Goal: Task Accomplishment & Management: Complete application form

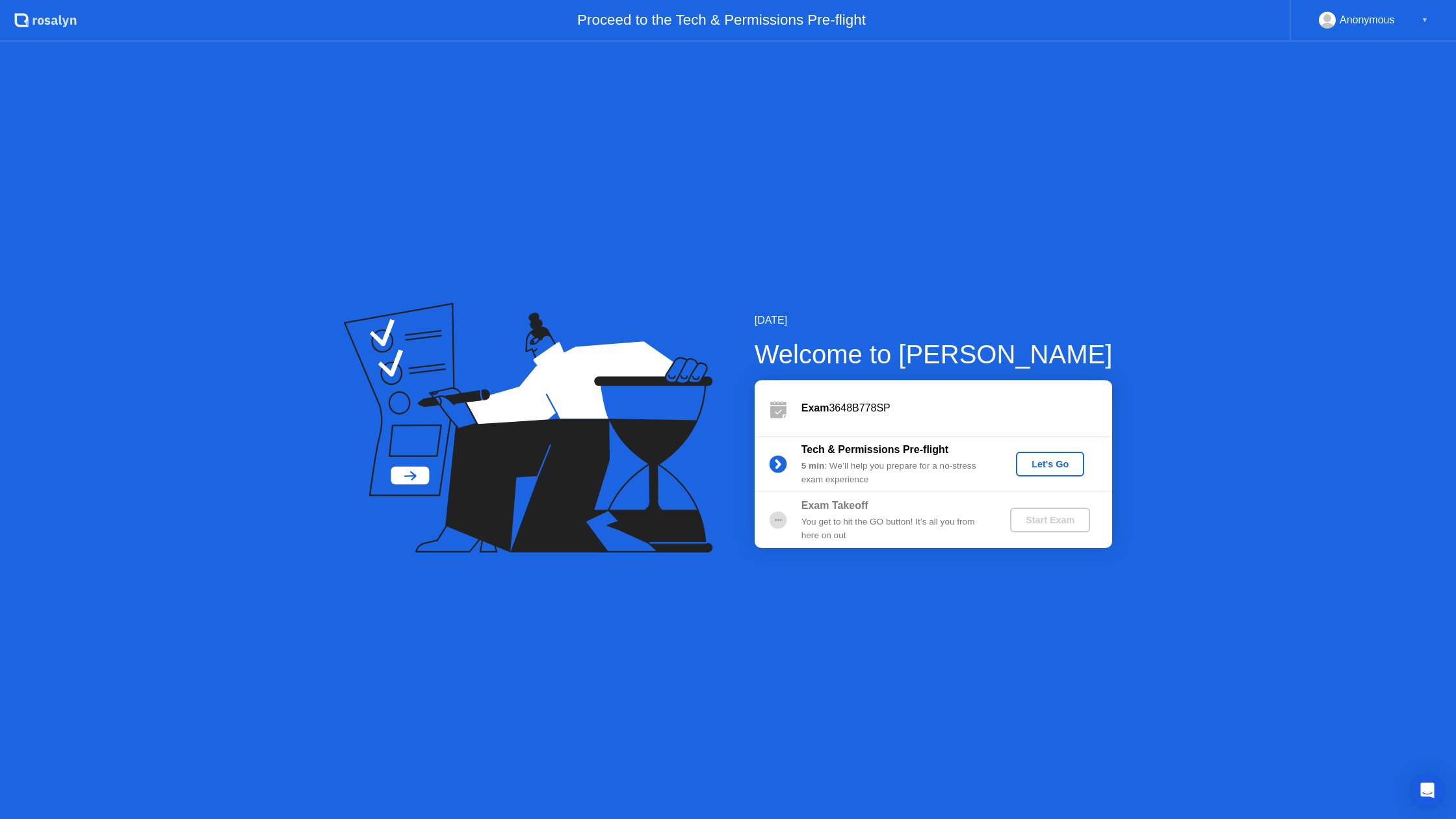
click at [1051, 467] on div "Let's Go" at bounding box center [1050, 464] width 57 height 11
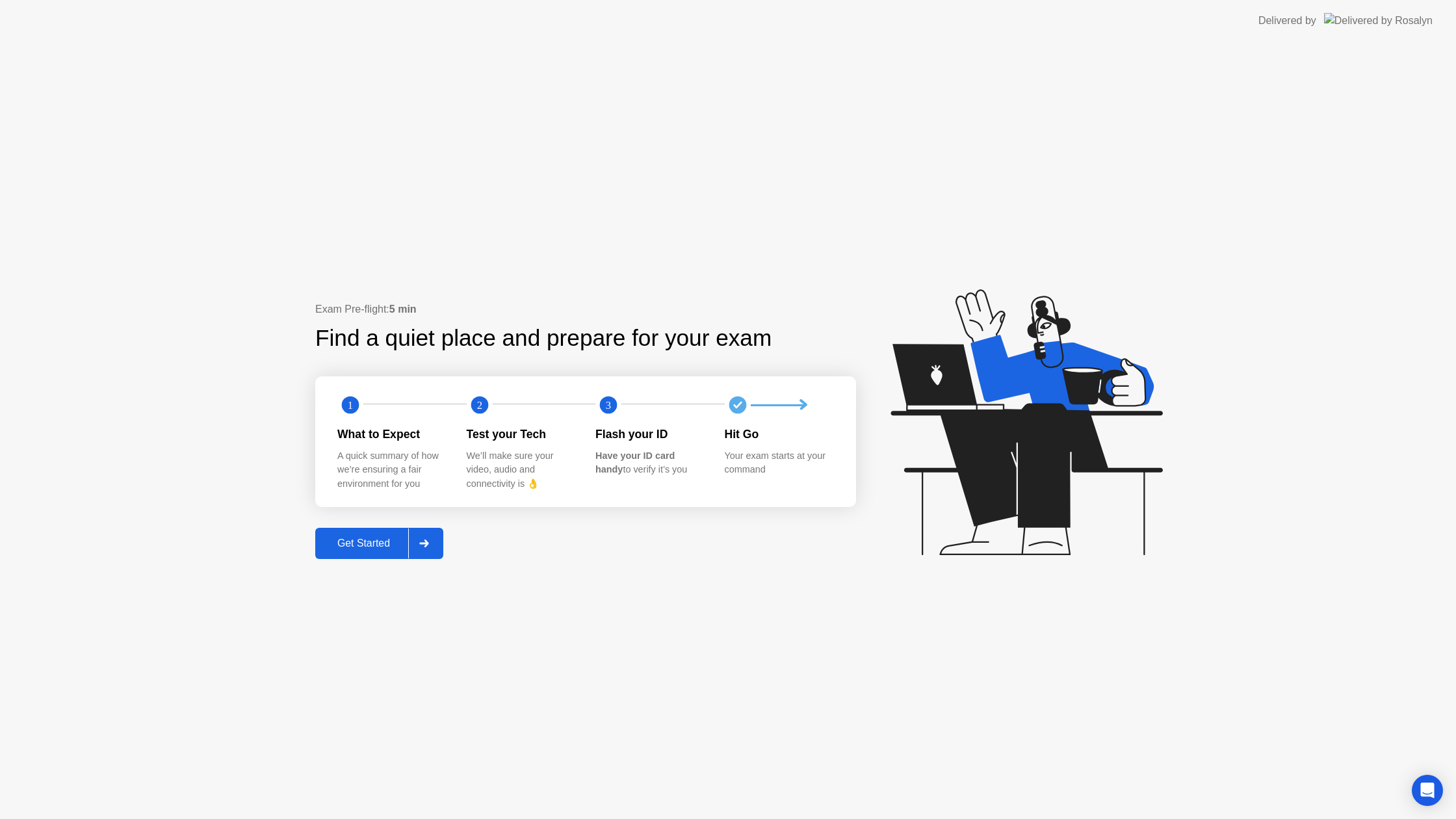
click at [428, 543] on icon at bounding box center [424, 543] width 9 height 8
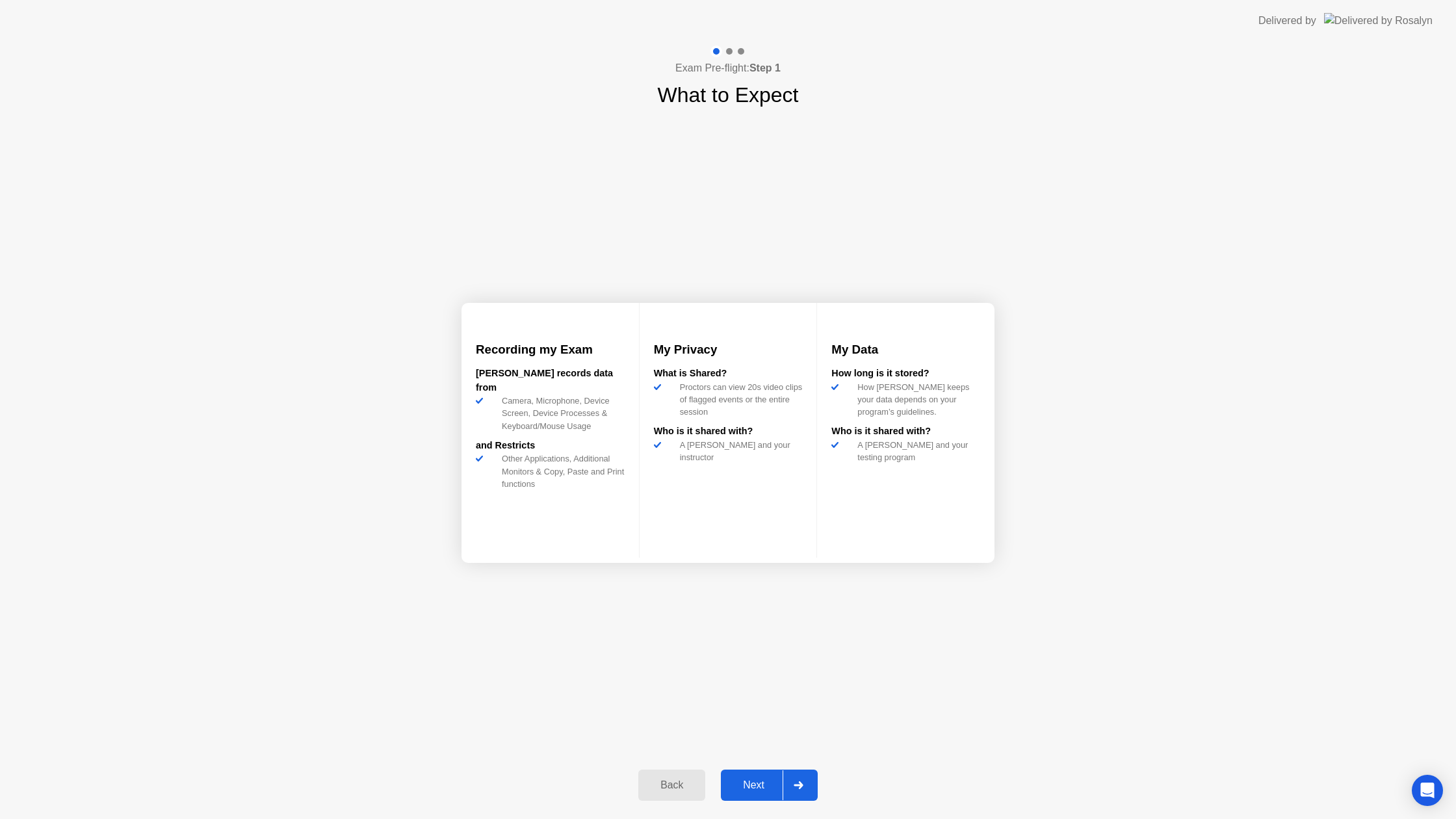
click at [757, 783] on div "Next" at bounding box center [753, 784] width 57 height 11
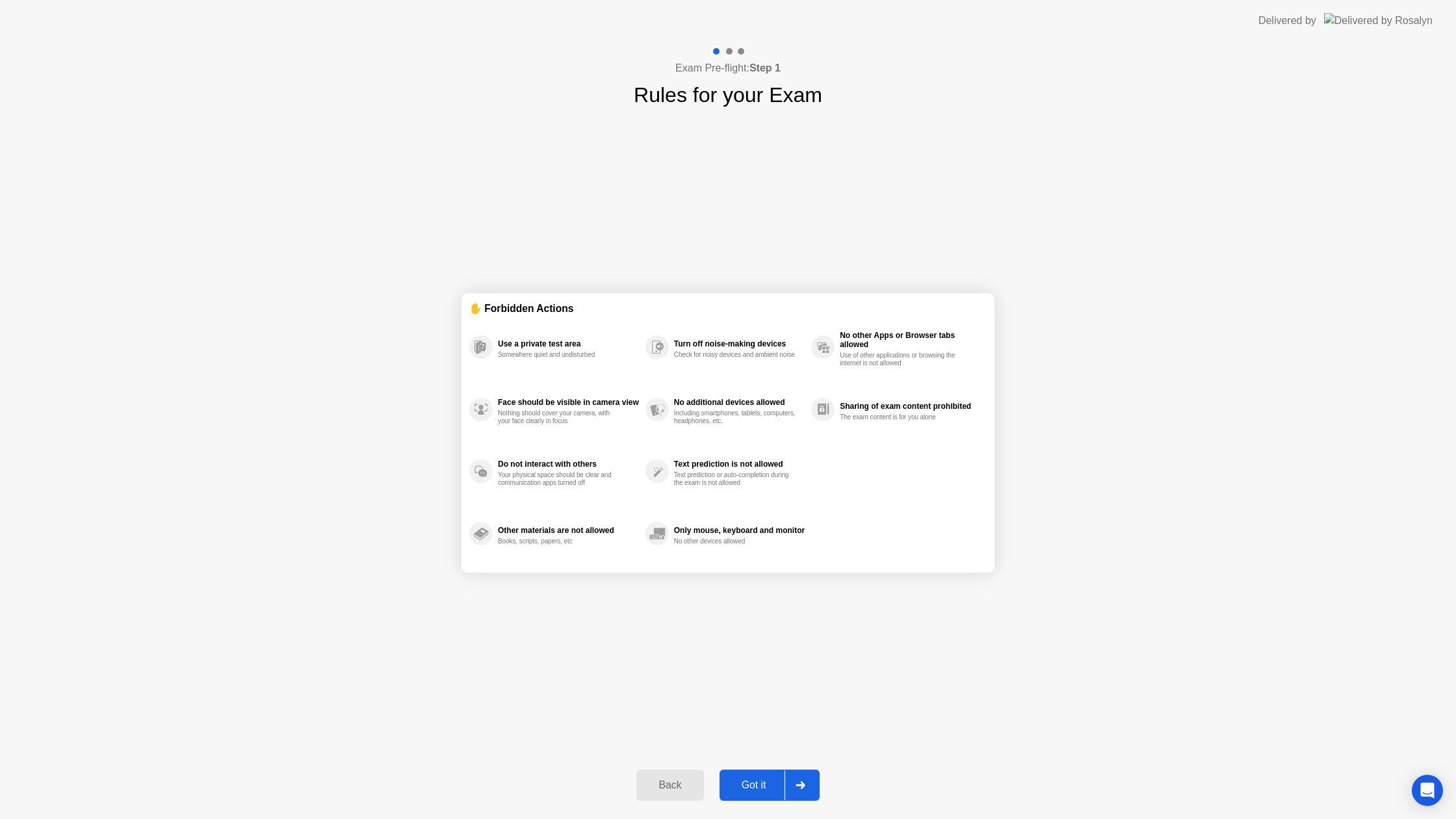
click at [759, 784] on div "Got it" at bounding box center [753, 784] width 61 height 11
select select "Available cameras"
select select "Available speakers"
select select "Available microphones"
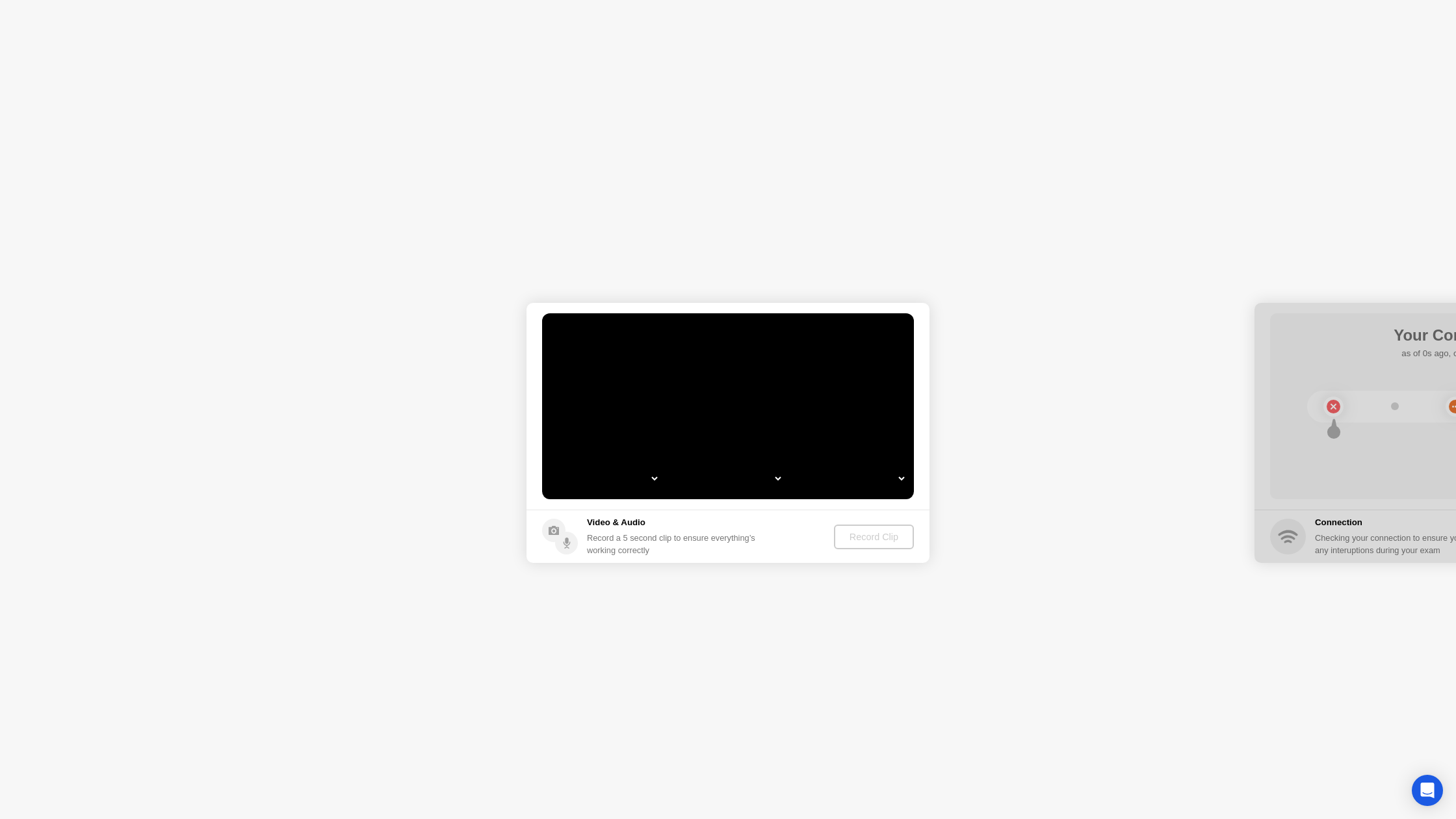
select select "**********"
select select "*******"
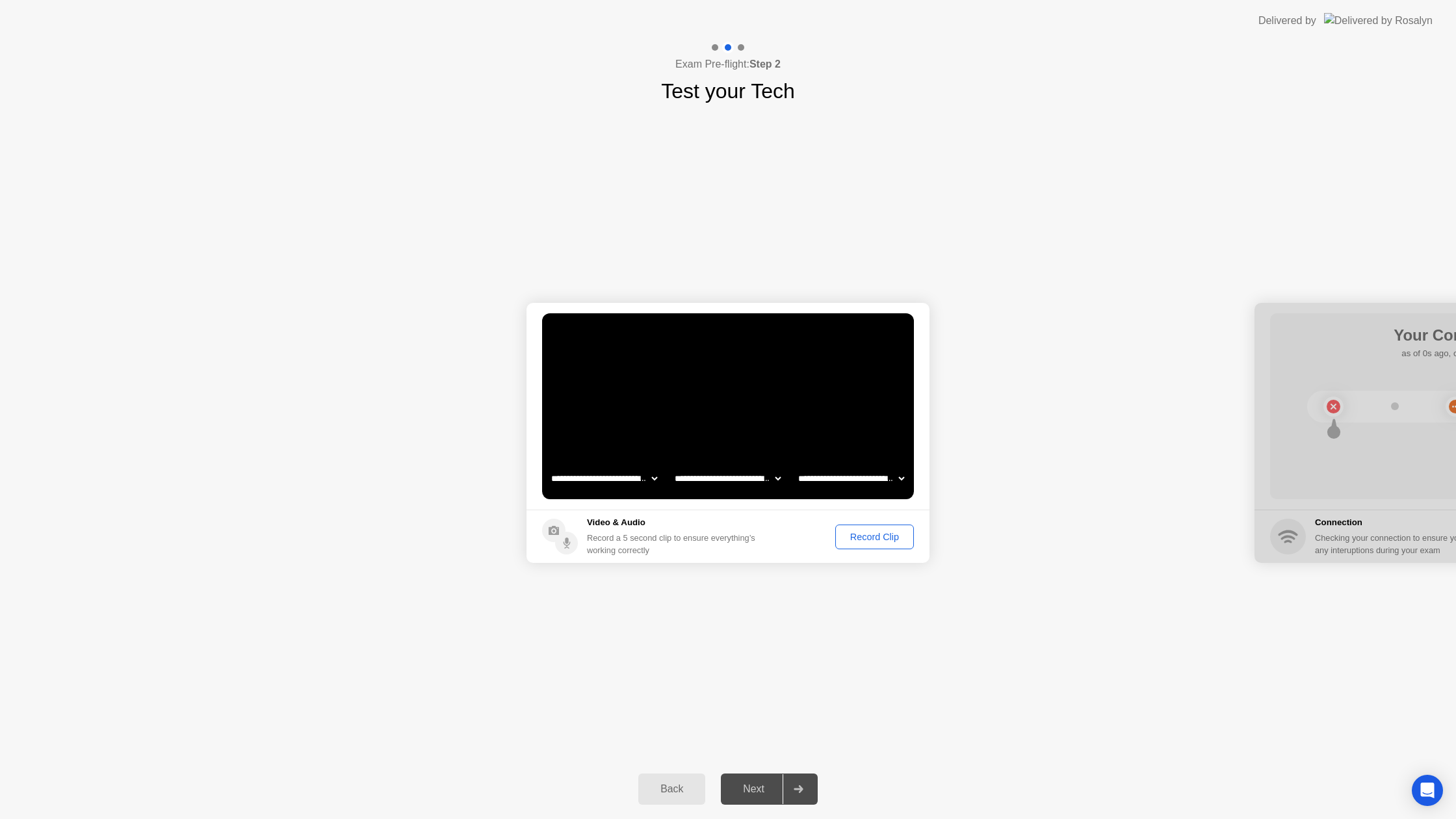
click at [894, 535] on div "Record Clip" at bounding box center [874, 537] width 70 height 11
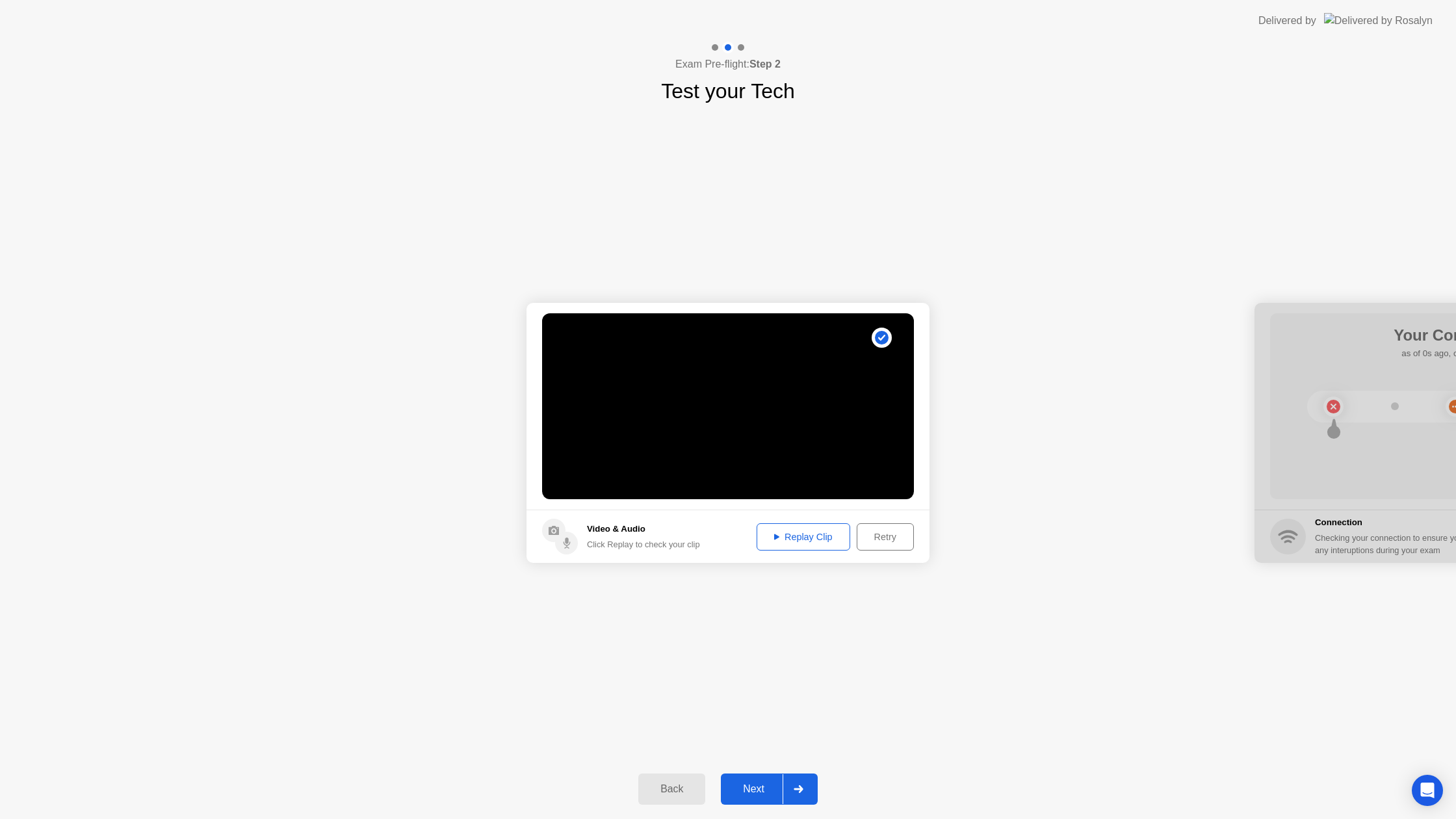
click at [802, 795] on div at bounding box center [798, 790] width 31 height 30
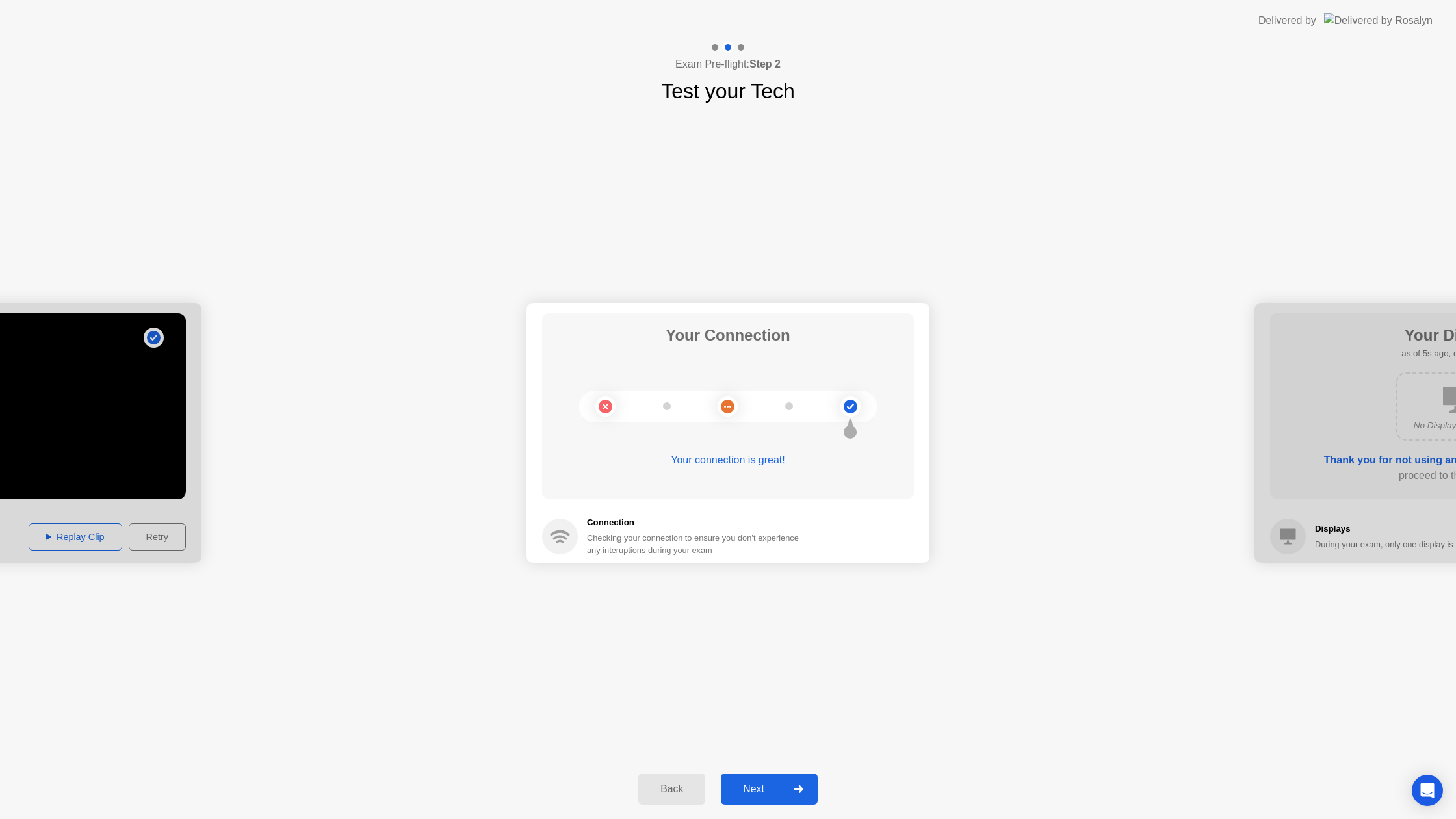
click at [802, 795] on div at bounding box center [798, 790] width 31 height 30
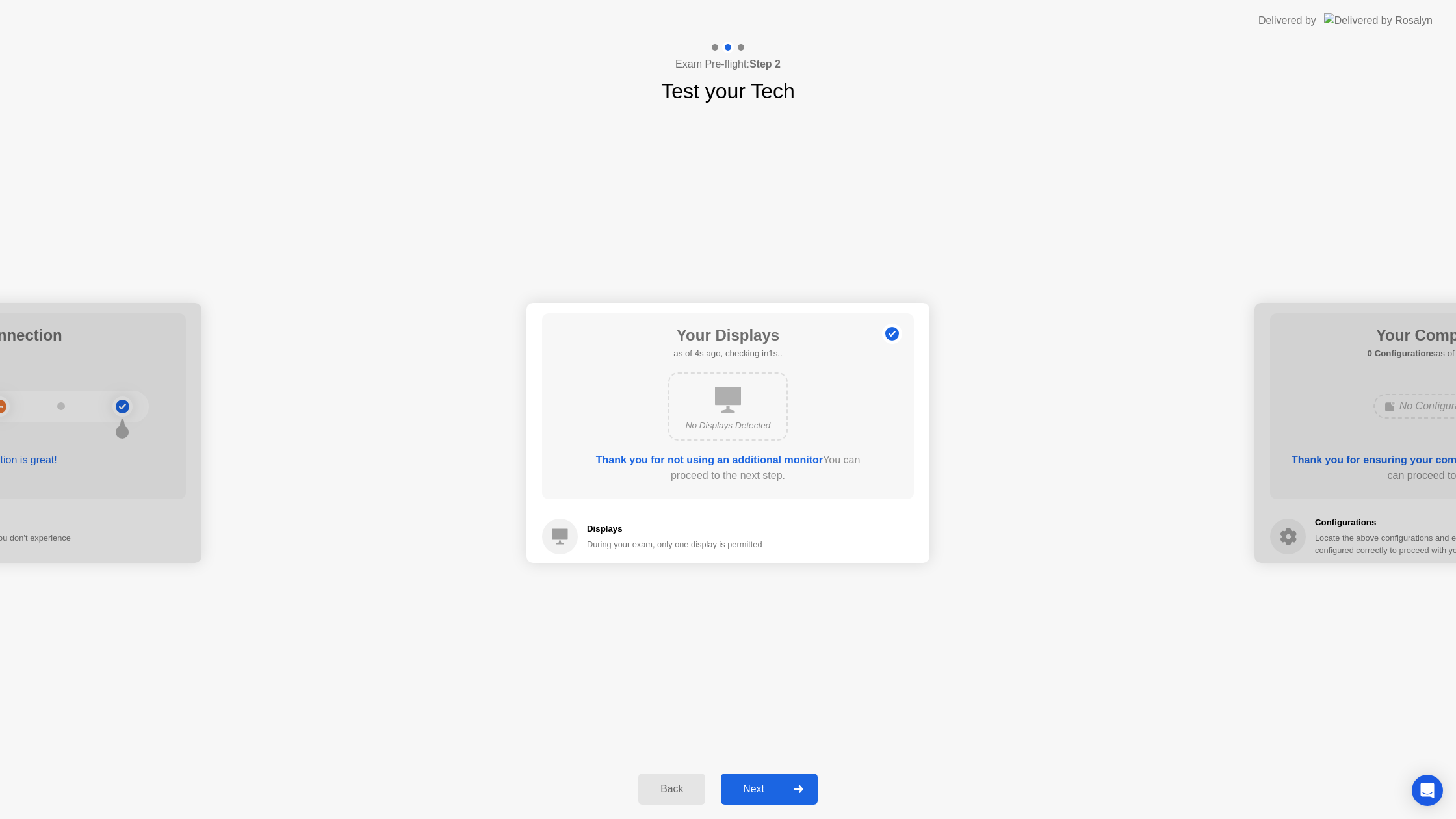
click at [802, 795] on div at bounding box center [798, 790] width 31 height 30
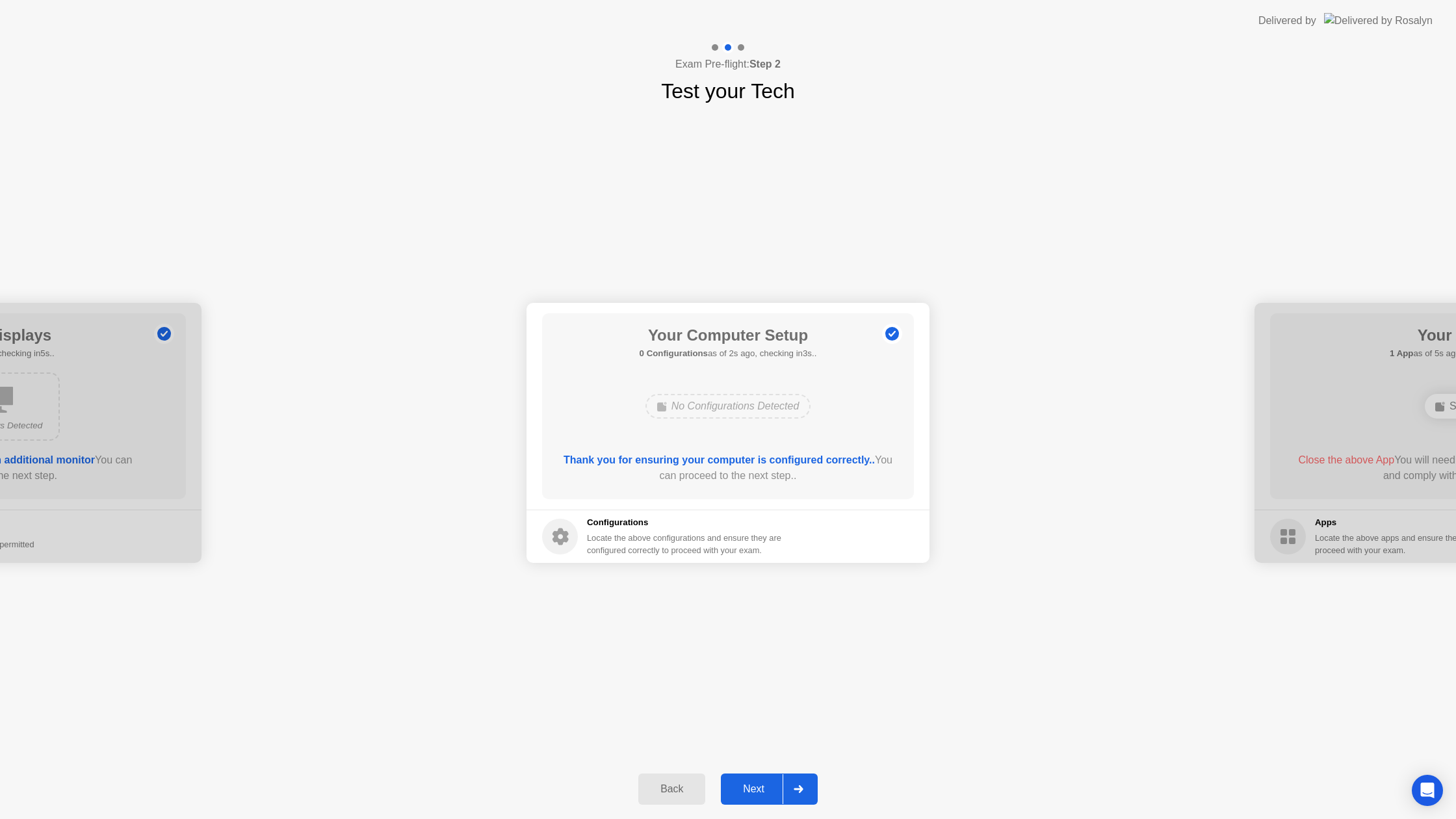
click at [802, 795] on div at bounding box center [798, 790] width 31 height 30
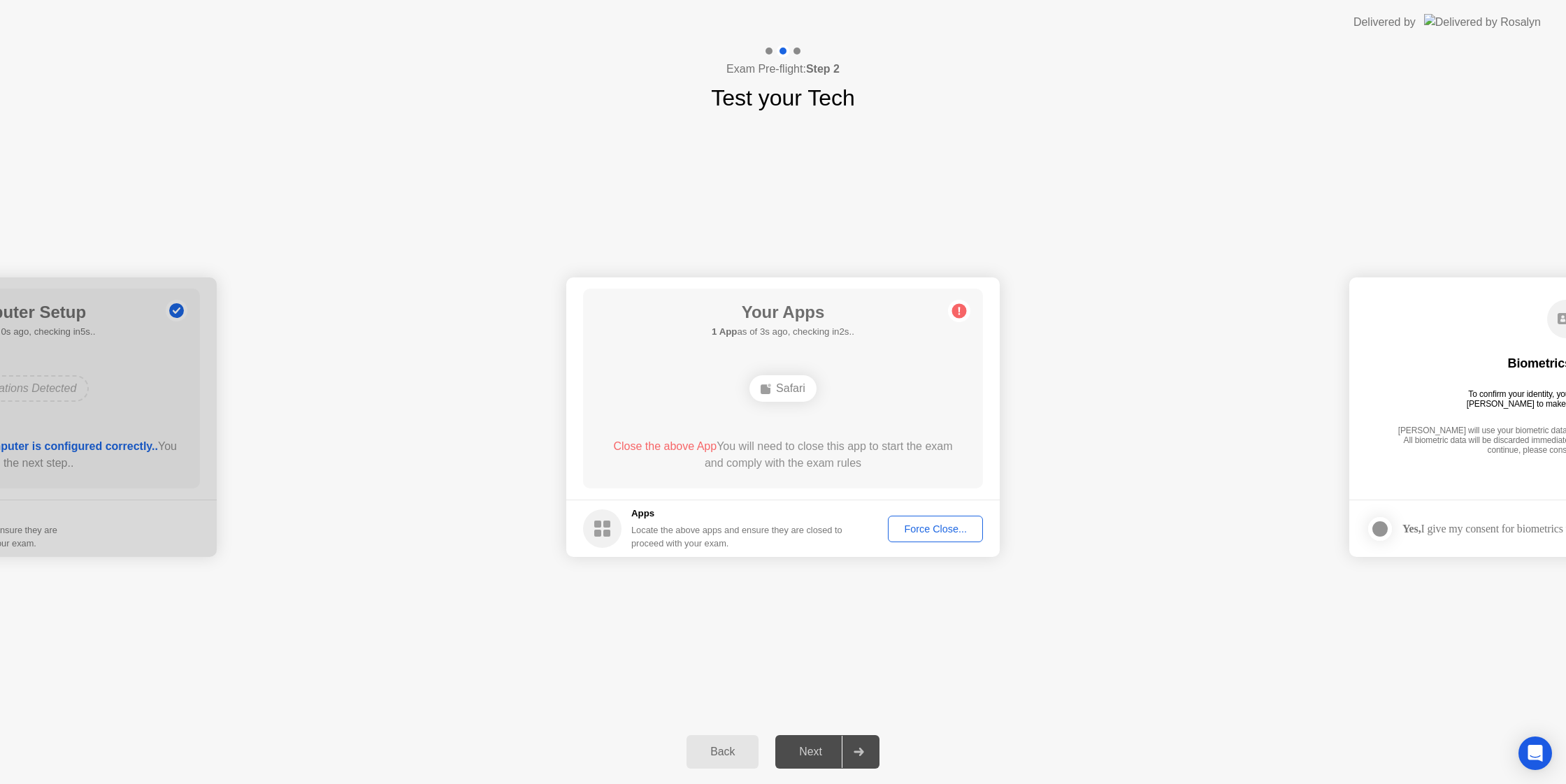
click at [917, 533] on div "Force Close..." at bounding box center [935, 529] width 85 height 11
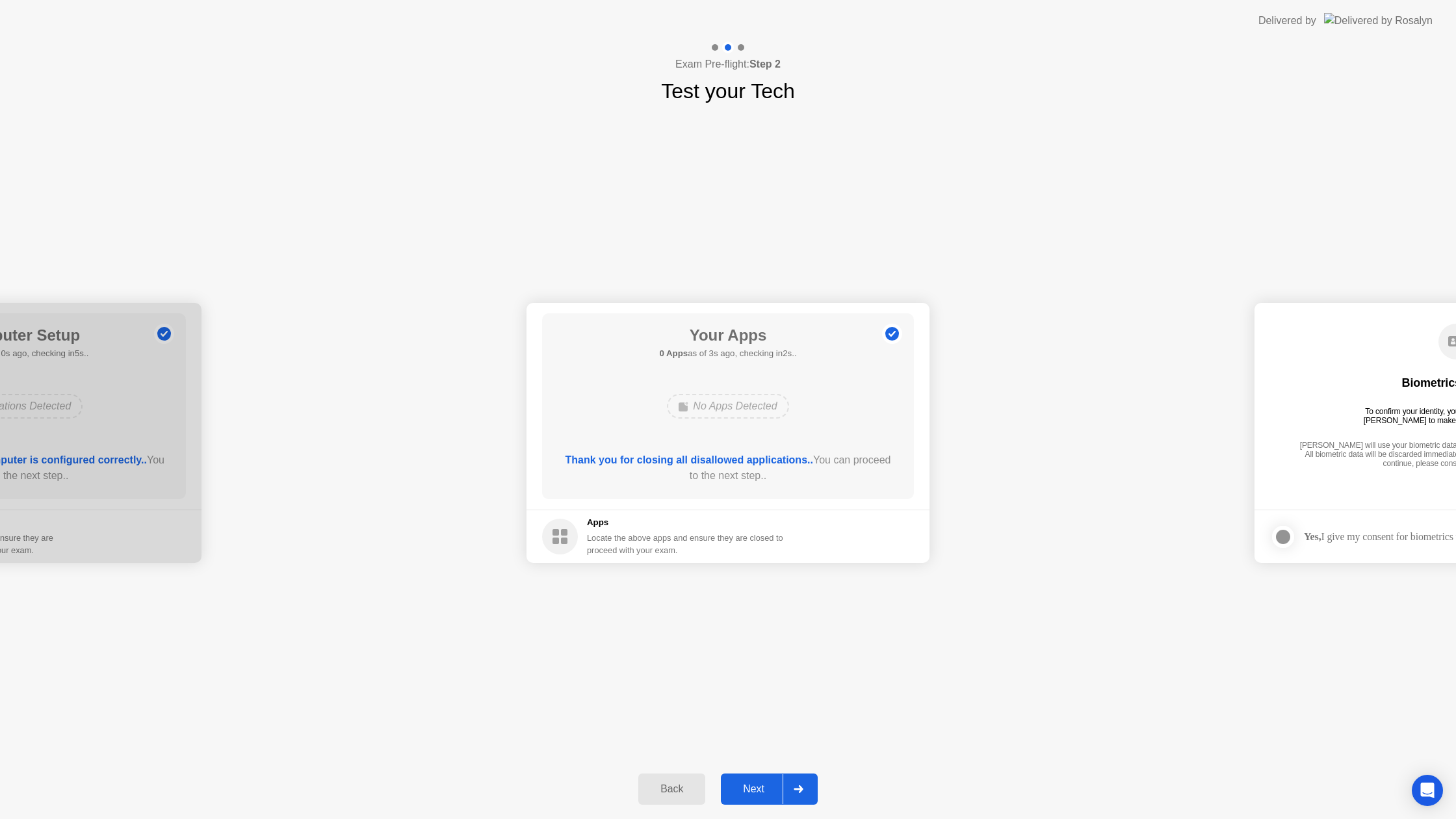
click at [806, 798] on div at bounding box center [798, 790] width 31 height 30
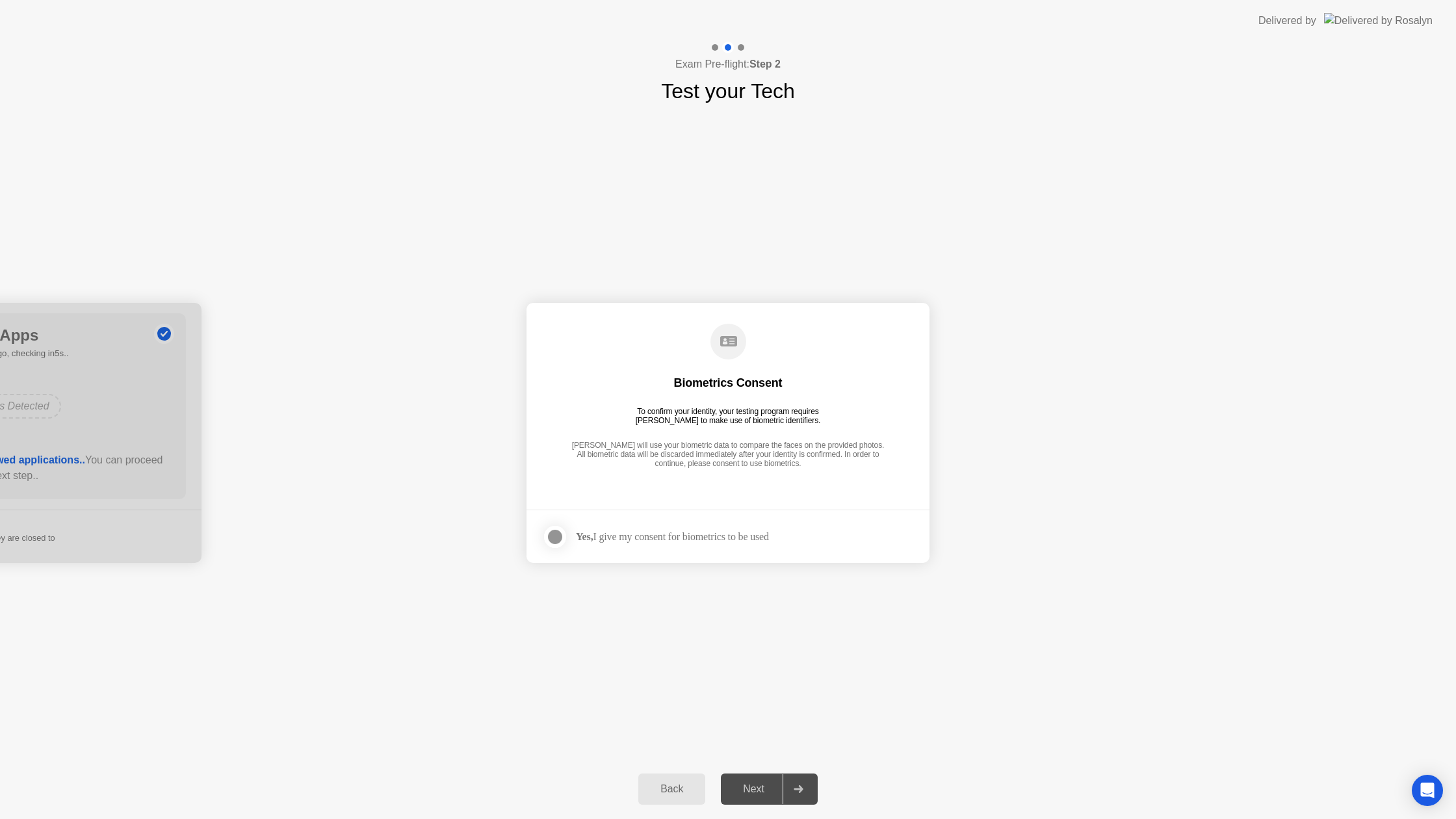
click at [552, 534] on div at bounding box center [555, 537] width 16 height 16
click at [806, 797] on div at bounding box center [798, 790] width 31 height 30
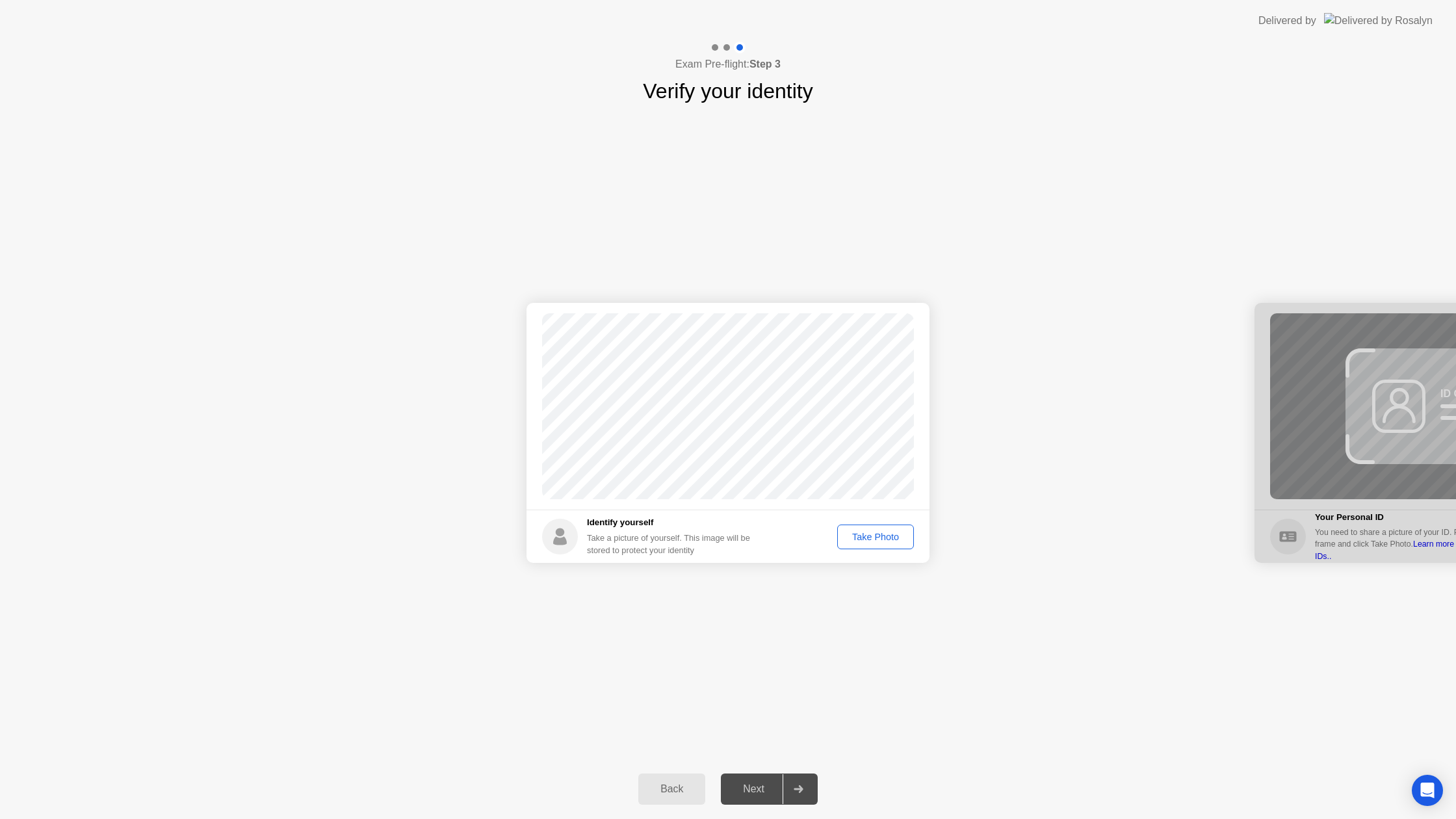
click at [893, 539] on div "Take Photo" at bounding box center [875, 537] width 67 height 11
click at [811, 784] on div at bounding box center [798, 790] width 31 height 30
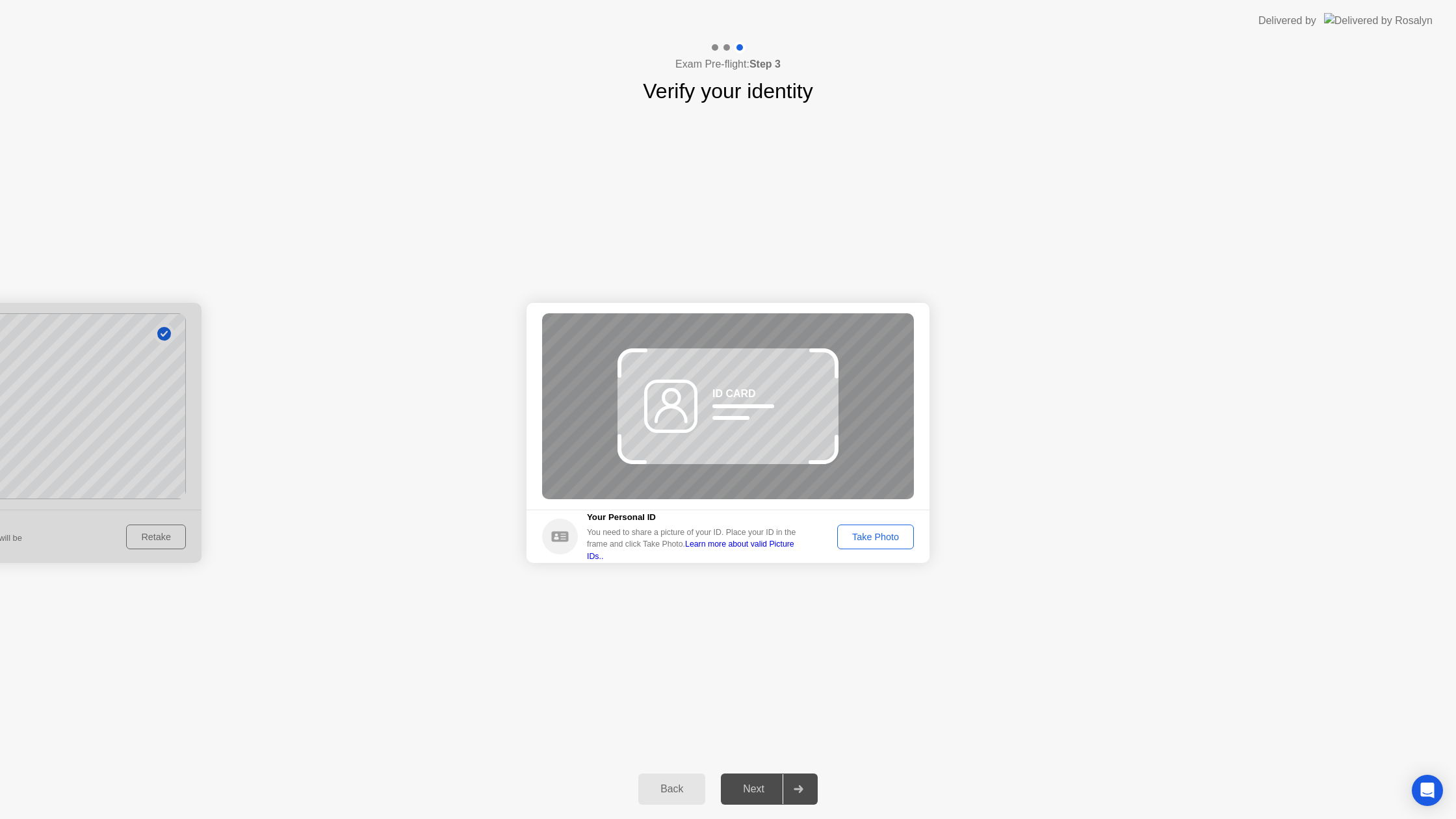
click at [869, 532] on div "Take Photo" at bounding box center [875, 537] width 67 height 11
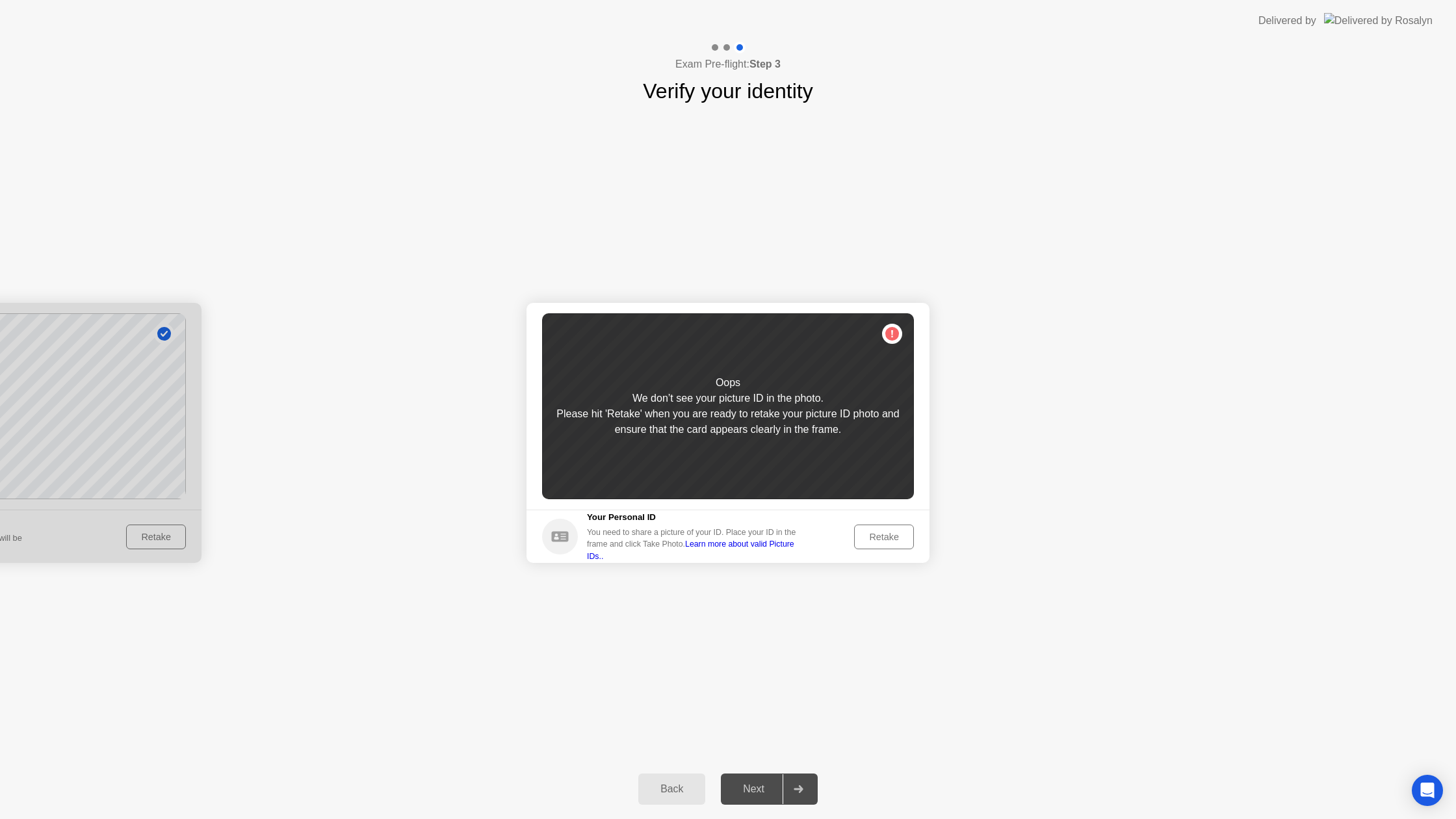
click at [882, 536] on div "Retake" at bounding box center [883, 537] width 51 height 11
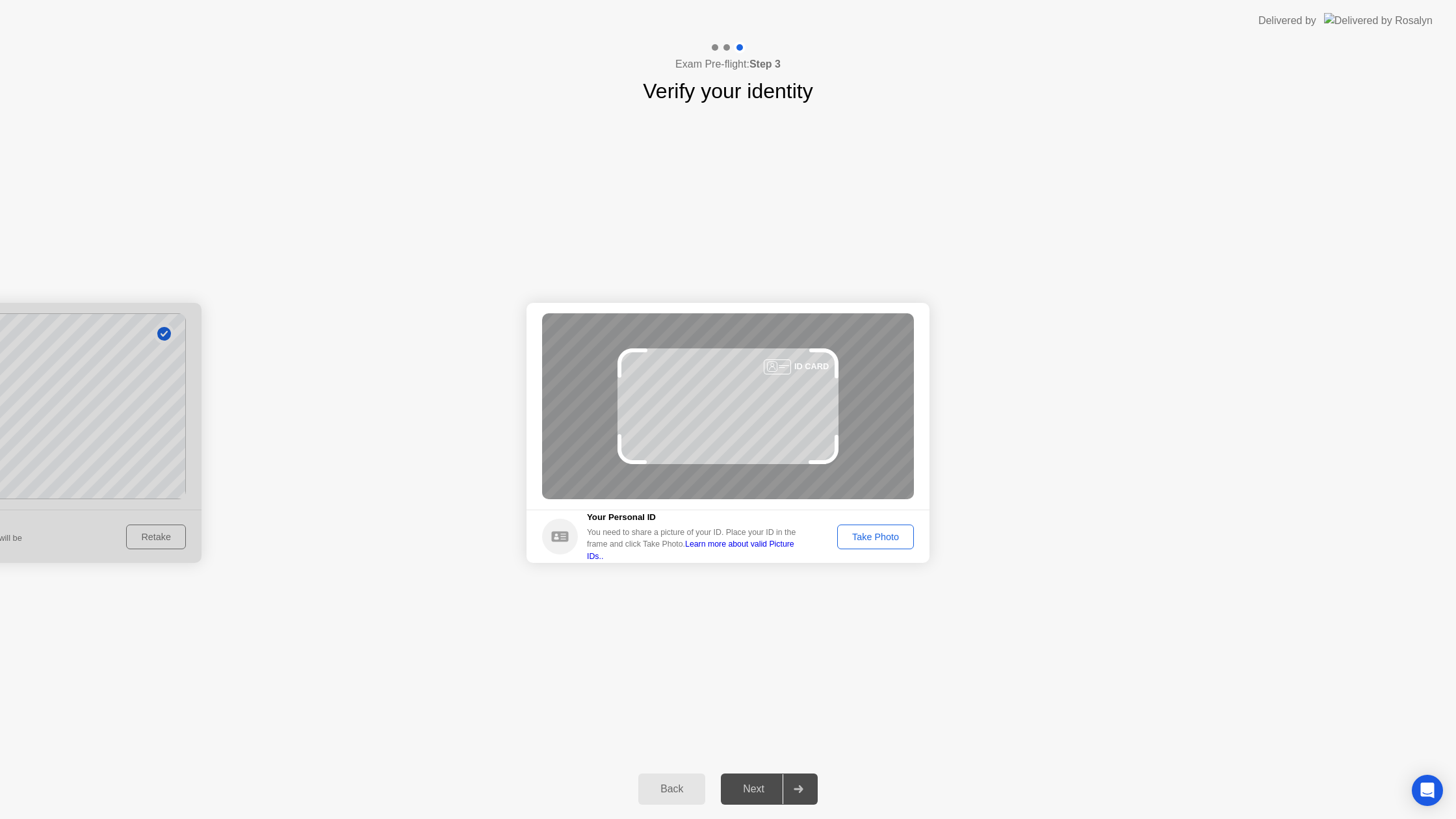
click at [876, 538] on div "Take Photo" at bounding box center [875, 537] width 67 height 11
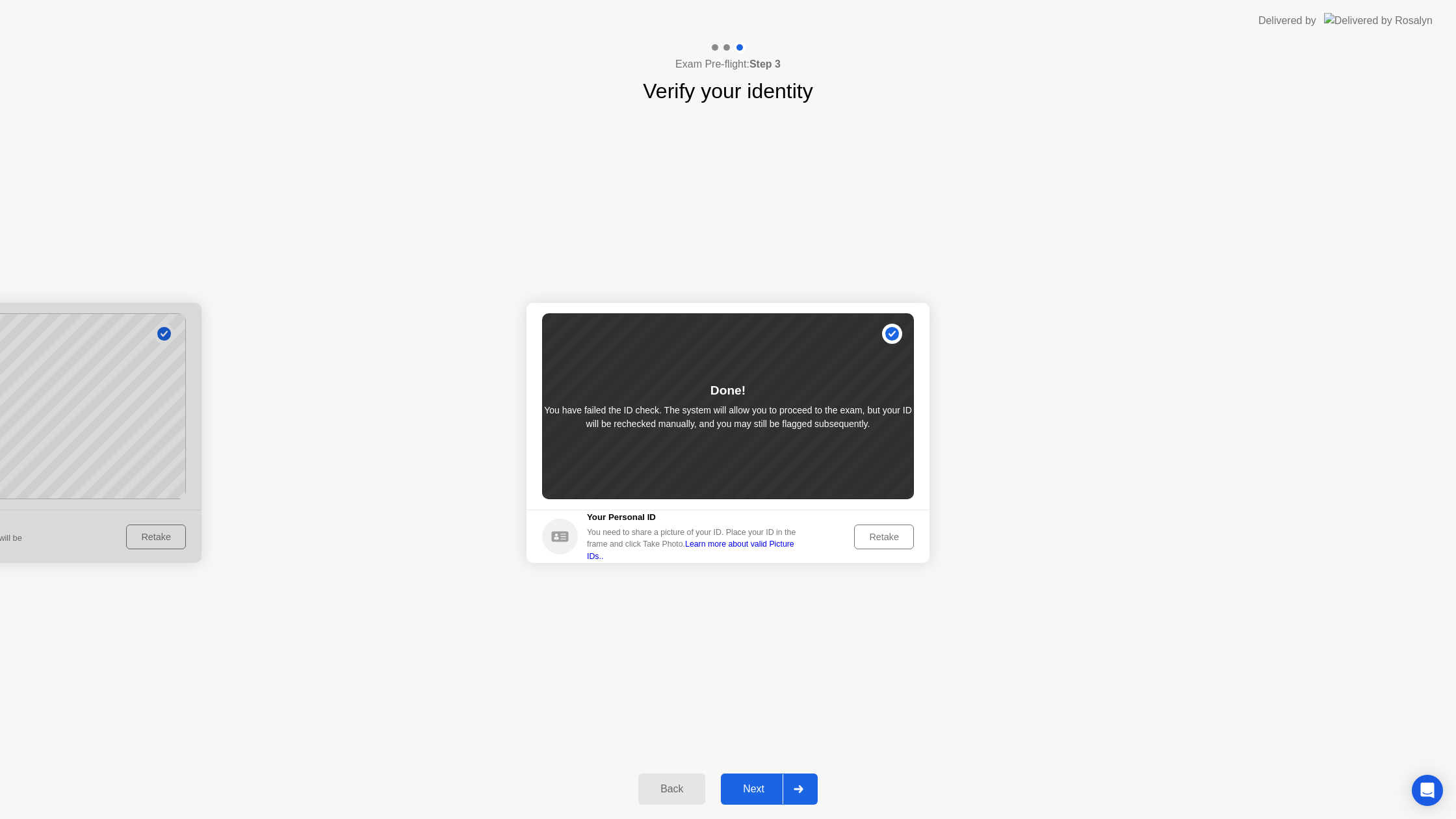
click at [807, 784] on div at bounding box center [798, 790] width 31 height 30
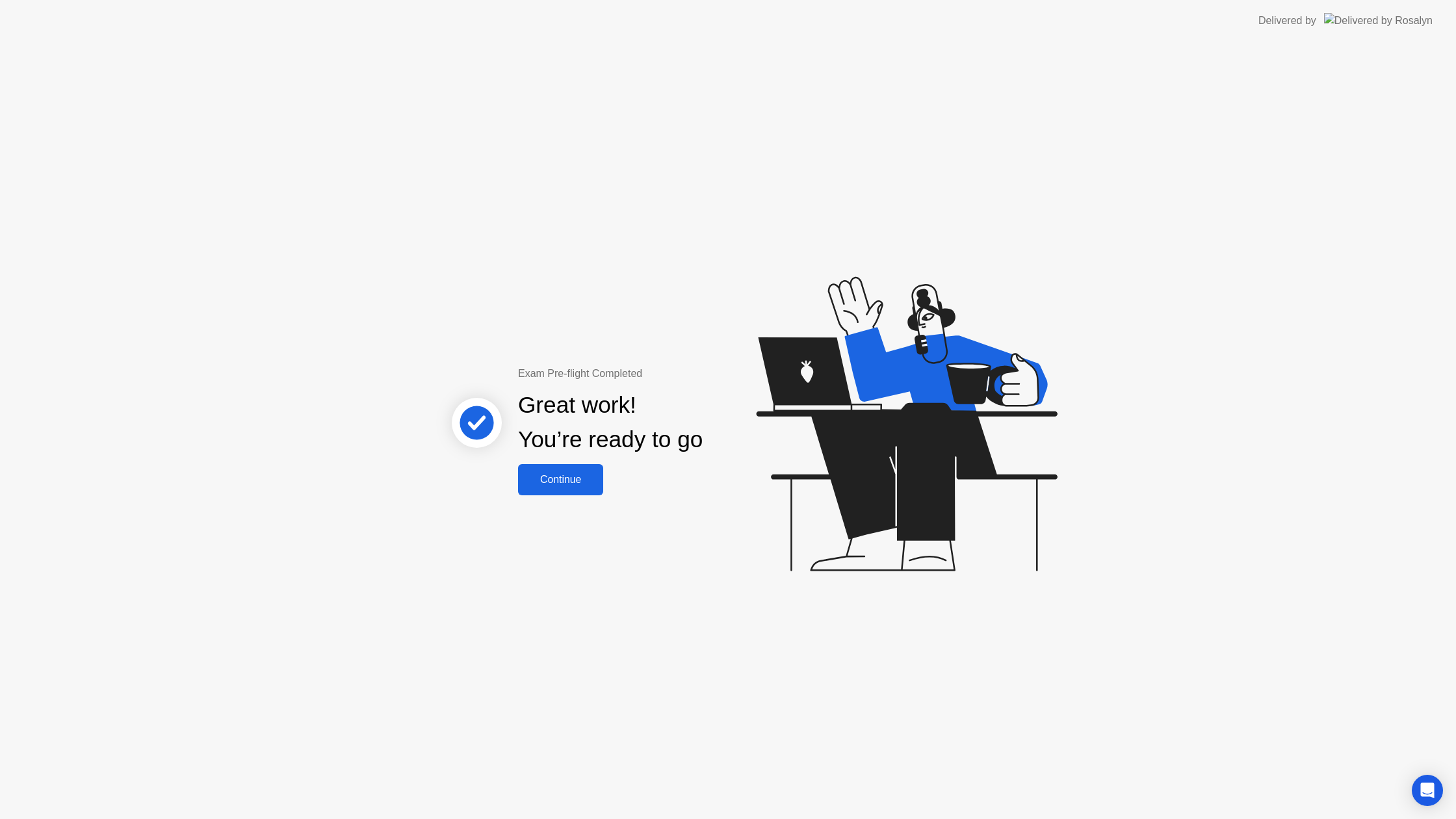
click at [572, 476] on div "Continue" at bounding box center [560, 479] width 77 height 11
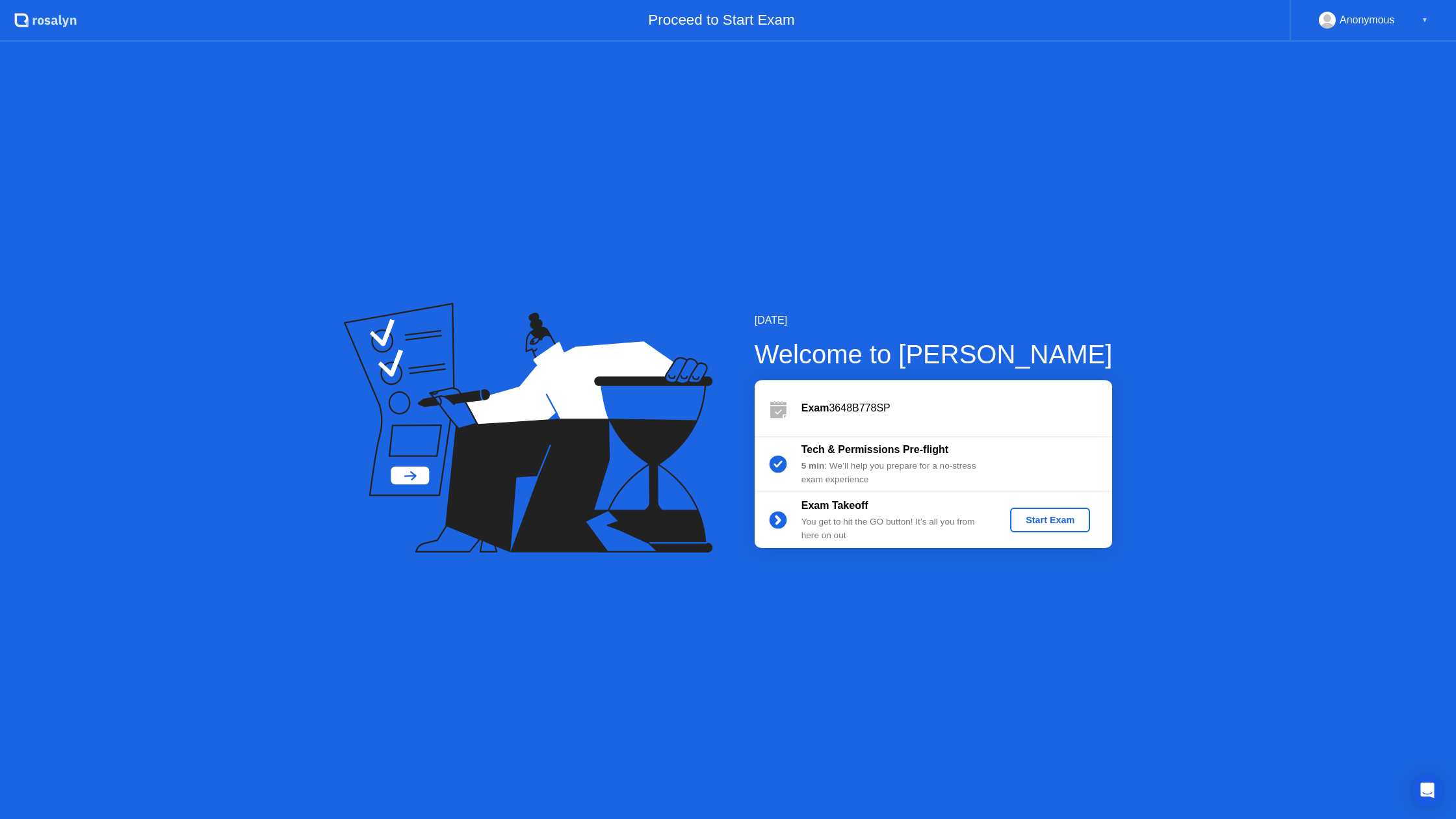
click at [1048, 522] on div "Start Exam" at bounding box center [1050, 520] width 70 height 11
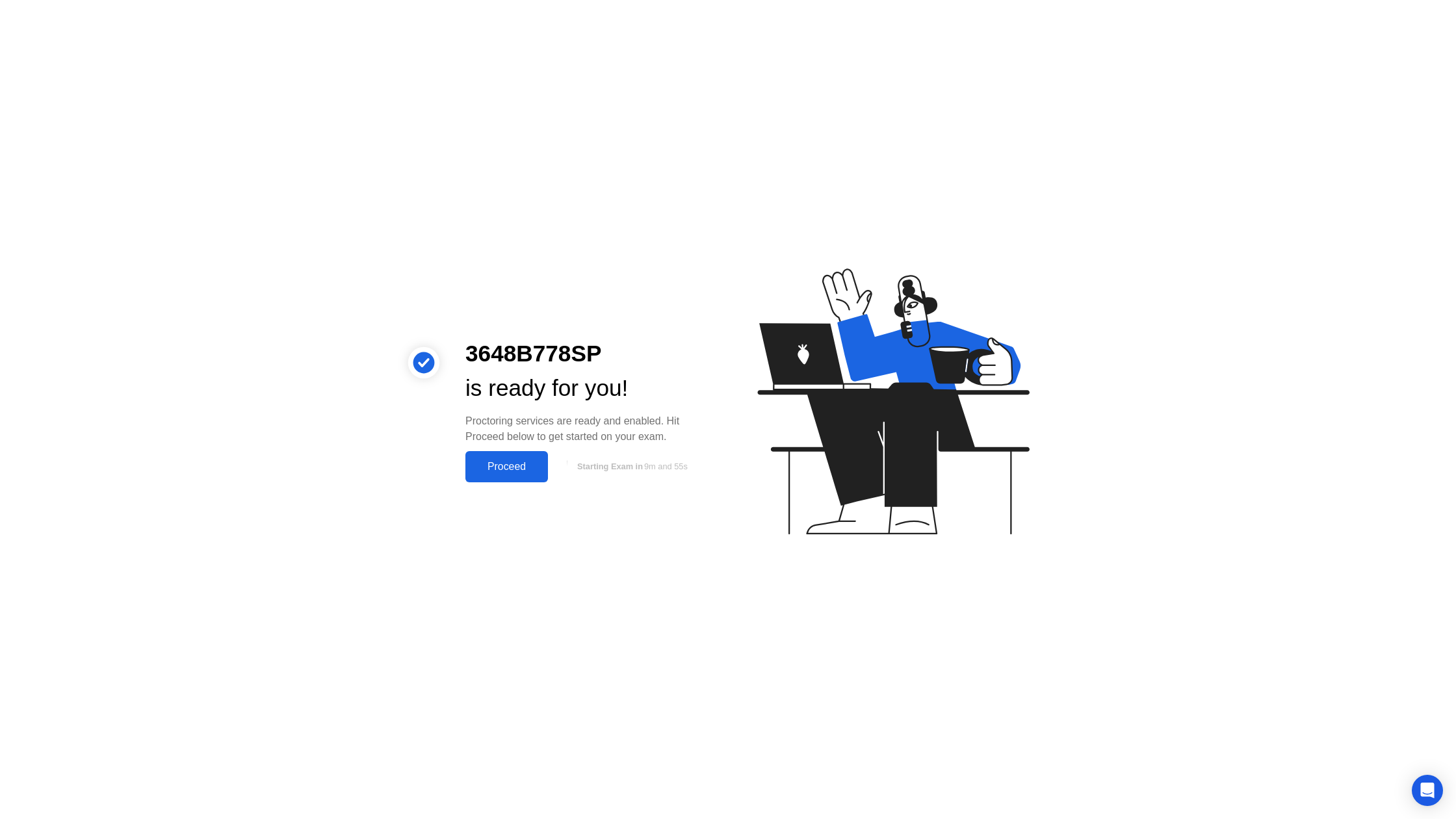
click at [496, 468] on div "Proceed" at bounding box center [506, 466] width 75 height 11
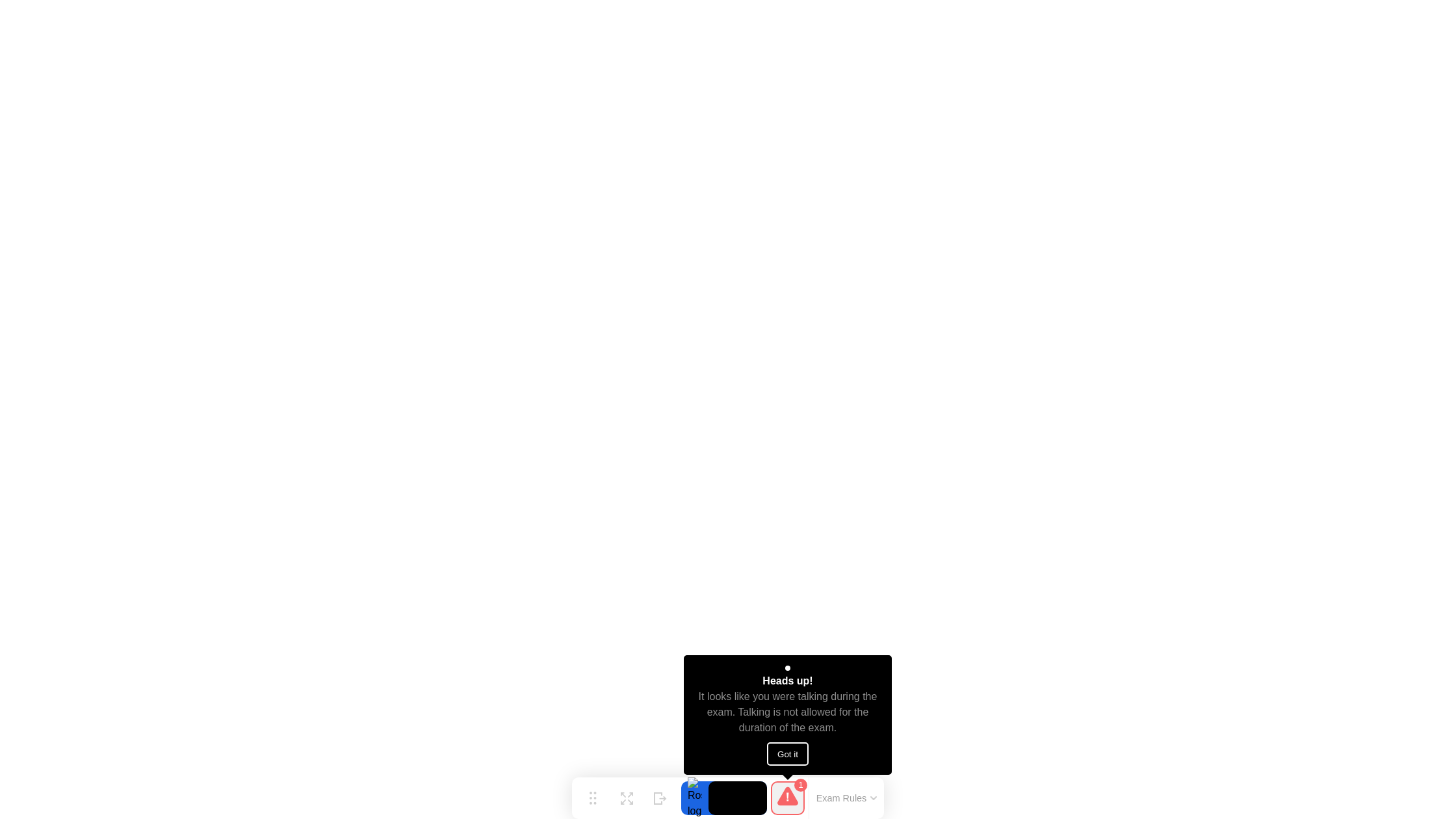
click at [804, 752] on button "Got it" at bounding box center [787, 753] width 42 height 23
